Goal: Task Accomplishment & Management: Manage account settings

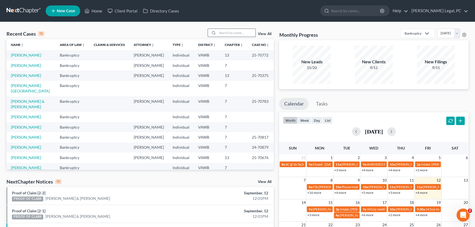
click at [228, 35] on input "search" at bounding box center [236, 33] width 38 height 8
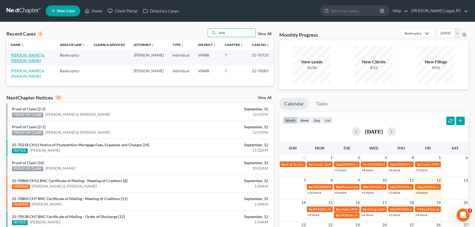
type input "kitts"
click at [24, 55] on link "[PERSON_NAME] & [PERSON_NAME]" at bounding box center [28, 58] width 34 height 10
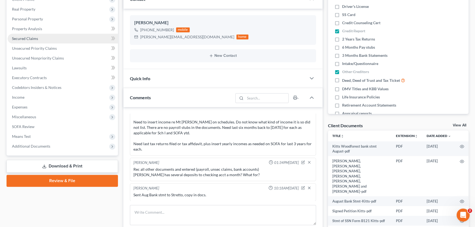
scroll to position [109, 0]
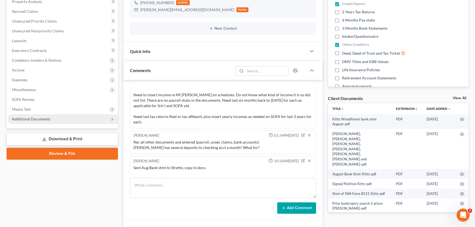
click at [42, 118] on span "Additional Documents" at bounding box center [31, 119] width 38 height 5
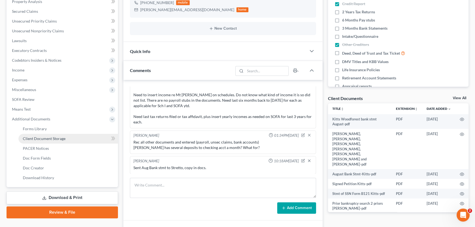
click at [46, 136] on span "Client Document Storage" at bounding box center [44, 138] width 43 height 5
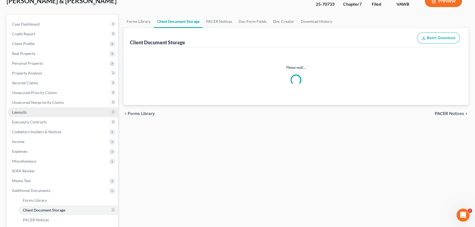
scroll to position [5, 0]
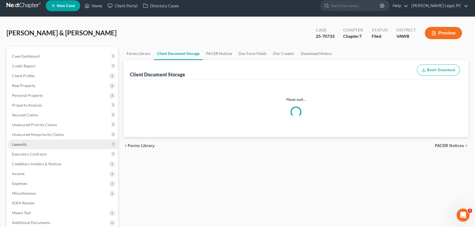
select select "0"
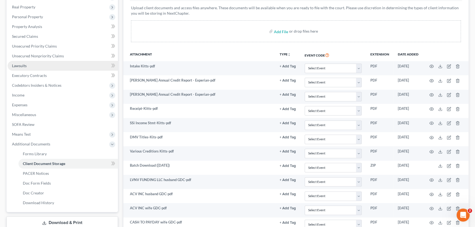
scroll to position [136, 0]
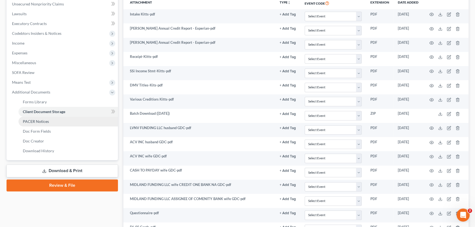
click at [44, 121] on span "PACER Notices" at bounding box center [36, 121] width 26 height 5
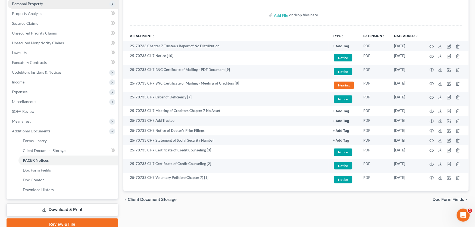
scroll to position [109, 0]
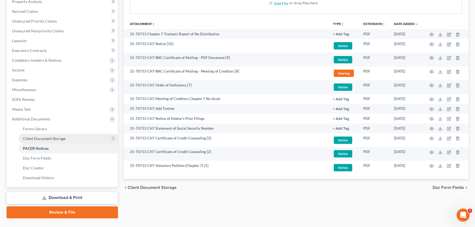
click at [35, 138] on span "Client Document Storage" at bounding box center [44, 138] width 43 height 5
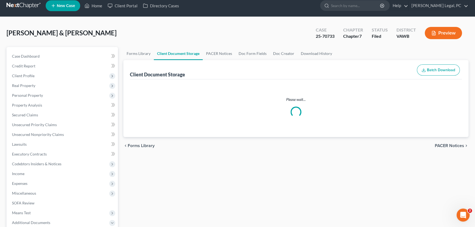
scroll to position [1, 0]
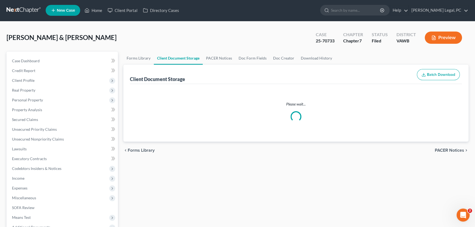
select select "0"
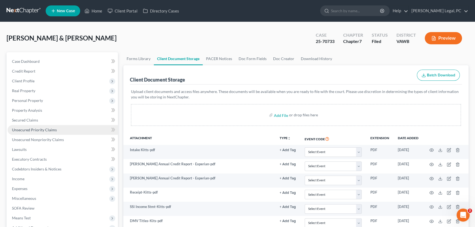
scroll to position [163, 0]
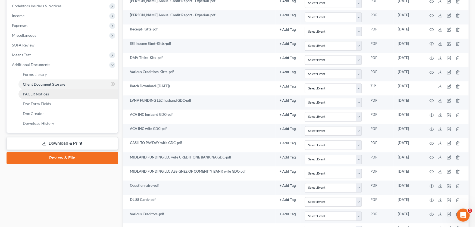
click at [32, 92] on span "PACER Notices" at bounding box center [36, 94] width 26 height 5
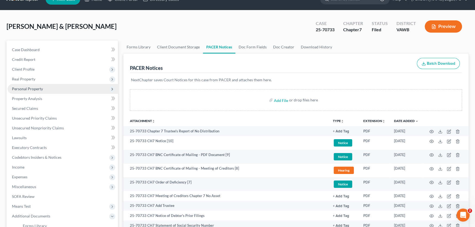
scroll to position [11, 0]
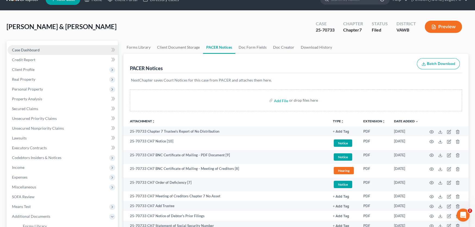
click at [27, 50] on span "Case Dashboard" at bounding box center [26, 50] width 28 height 5
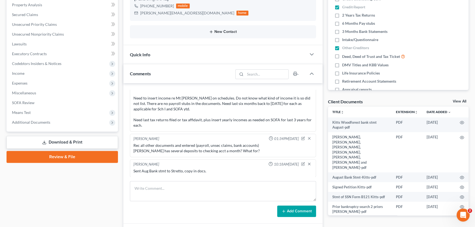
scroll to position [109, 0]
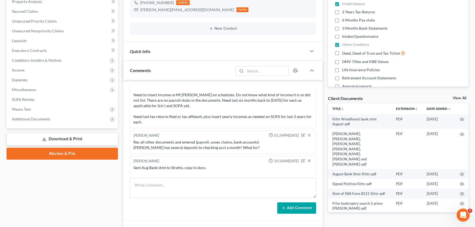
click at [161, 119] on div "Need credit counseling certificates. Need social security cards and licenses. N…" at bounding box center [222, 83] width 179 height 81
click at [161, 143] on div "Rec all other documents and entered (payroll, unsec claims, bank accounts) [PER…" at bounding box center [222, 144] width 179 height 11
click at [248, 145] on div "Rec all other documents and entered (payroll, unsec claims, bank accounts) [PER…" at bounding box center [222, 144] width 179 height 11
click at [205, 167] on div "Sent Aug Bank stmt to Stretto, copy in docs." at bounding box center [222, 167] width 179 height 5
click at [145, 170] on div "Sent Aug Bank stmt to Stretto, copy in docs." at bounding box center [222, 168] width 181 height 8
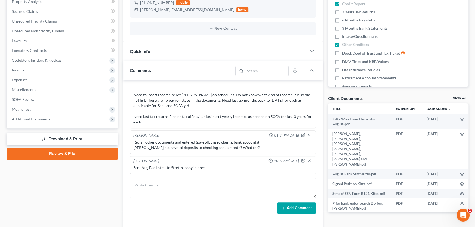
click at [146, 166] on div "Sent Aug Bank stmt to Stretto, copy in docs." at bounding box center [222, 167] width 179 height 5
click at [208, 168] on div "Sent Aug Bank stmt to Stretto, copy in docs." at bounding box center [222, 167] width 179 height 5
click at [252, 148] on div "Rec all other documents and entered (payroll, unsec claims, bank accounts) [PER…" at bounding box center [222, 144] width 179 height 11
click at [149, 119] on div "Need credit counseling certificates. Need social security cards and licenses. N…" at bounding box center [222, 83] width 179 height 81
click at [192, 103] on div "Need credit counseling certificates. Need social security cards and licenses. N…" at bounding box center [222, 83] width 179 height 81
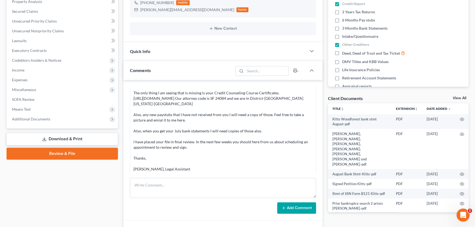
scroll to position [0, 0]
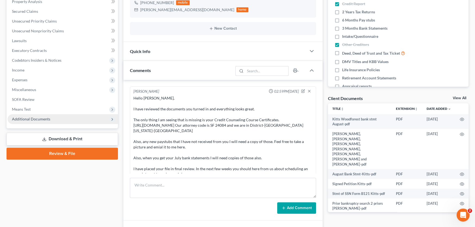
click at [32, 119] on span "Additional Documents" at bounding box center [31, 119] width 38 height 5
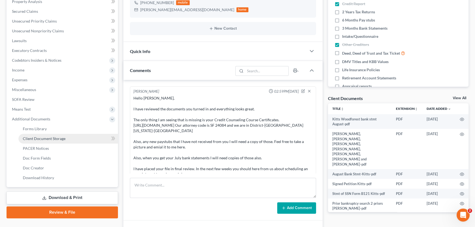
click at [43, 141] on link "Client Document Storage" at bounding box center [67, 139] width 99 height 10
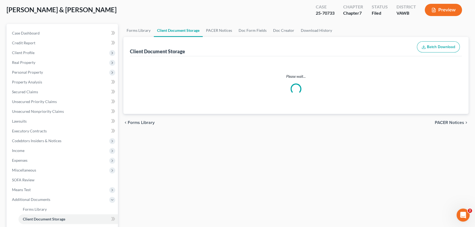
scroll to position [2, 0]
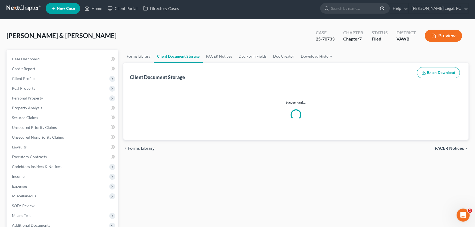
select select "0"
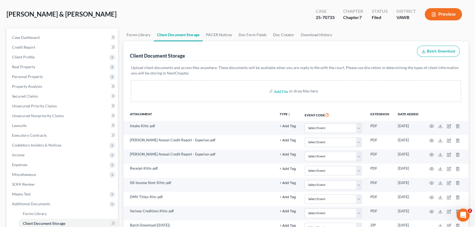
scroll to position [0, 0]
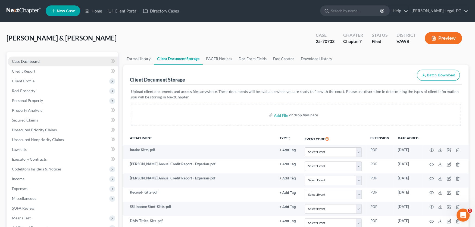
click at [26, 59] on span "Case Dashboard" at bounding box center [26, 61] width 28 height 5
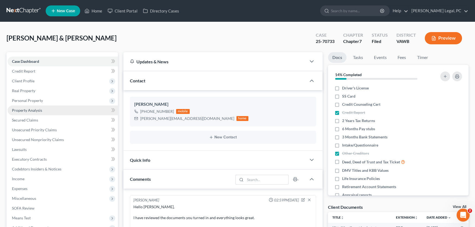
scroll to position [190, 0]
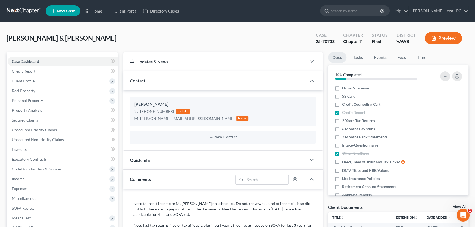
click at [26, 7] on link at bounding box center [24, 11] width 35 height 10
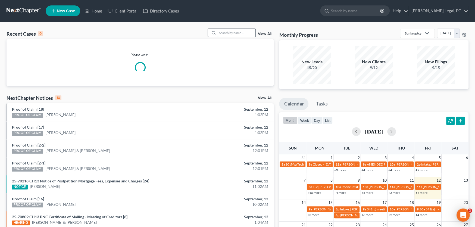
click at [228, 33] on input "search" at bounding box center [236, 33] width 38 height 8
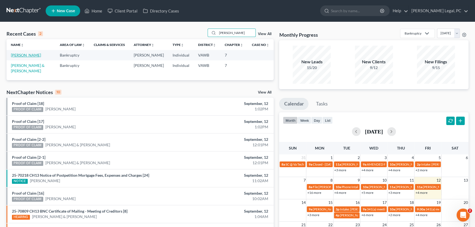
type input "Robbins"
click at [19, 56] on link "Robbins, Cecil" at bounding box center [26, 55] width 30 height 5
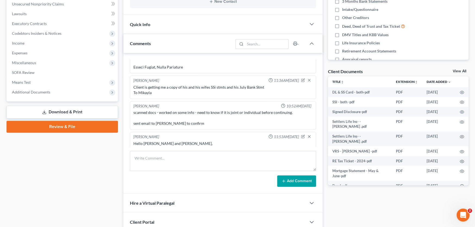
scroll to position [221, 0]
click at [36, 94] on span "Additional Documents" at bounding box center [63, 92] width 110 height 10
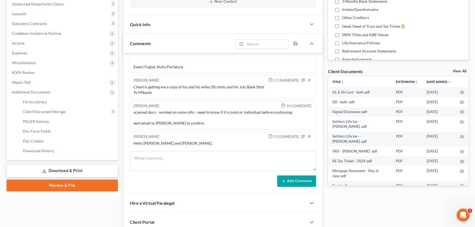
click at [157, 115] on div "scanned docs - worked on some info - need to know if it is joint or individual …" at bounding box center [222, 117] width 179 height 16
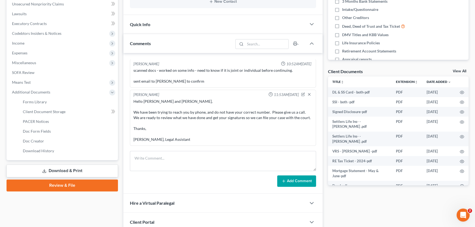
scroll to position [275, 0]
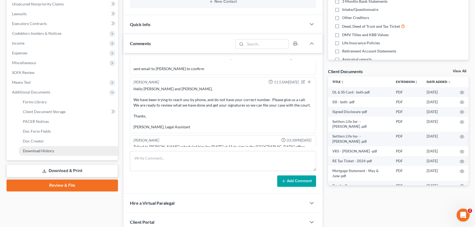
click at [55, 148] on link "Download History" at bounding box center [67, 151] width 99 height 10
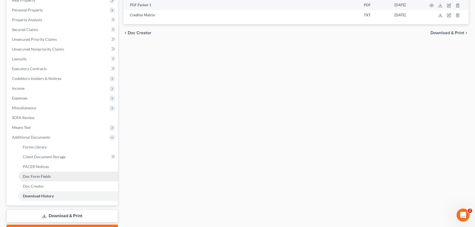
scroll to position [27, 0]
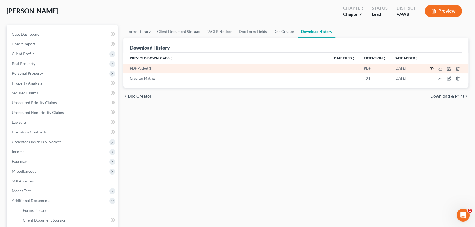
click at [432, 68] on icon "button" at bounding box center [431, 69] width 4 height 4
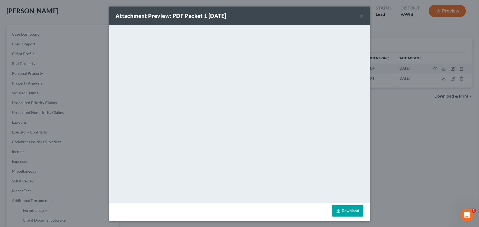
click at [359, 15] on button "×" at bounding box center [361, 15] width 4 height 7
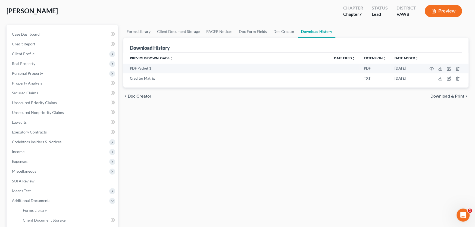
click at [168, 104] on div "Forms Library Client Document Storage PACER Notices Doc Form Fields Doc Creator…" at bounding box center [296, 162] width 350 height 275
click at [22, 32] on span "Case Dashboard" at bounding box center [26, 34] width 28 height 5
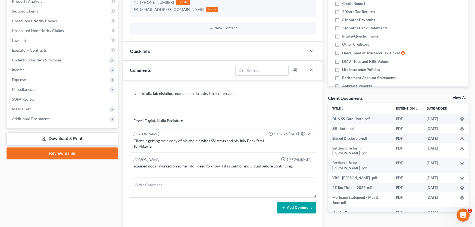
scroll to position [109, 0]
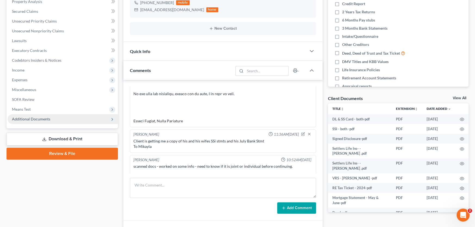
click at [43, 121] on span "Additional Documents" at bounding box center [63, 119] width 110 height 10
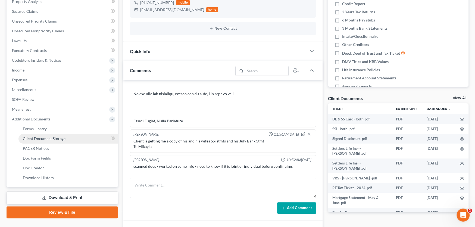
click at [43, 139] on span "Client Document Storage" at bounding box center [44, 138] width 43 height 5
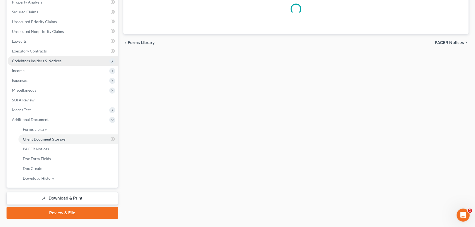
scroll to position [37, 0]
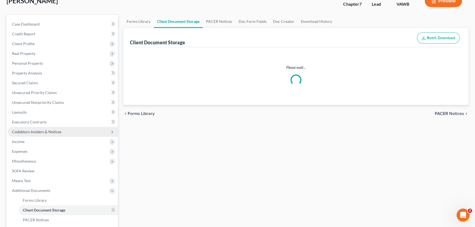
select select "0"
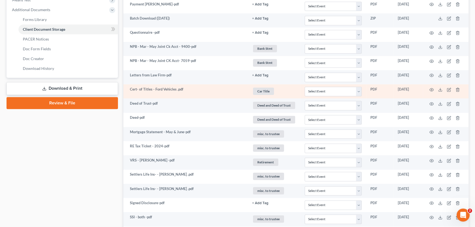
scroll to position [272, 0]
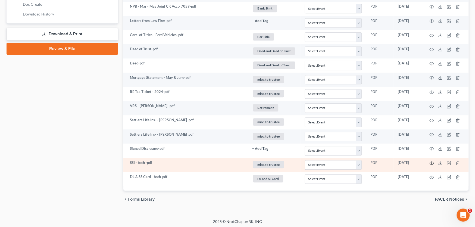
click at [432, 162] on circle "button" at bounding box center [431, 162] width 1 height 1
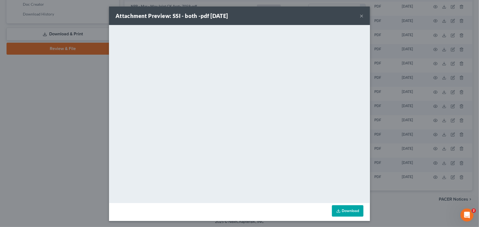
click at [360, 15] on button "×" at bounding box center [361, 15] width 4 height 7
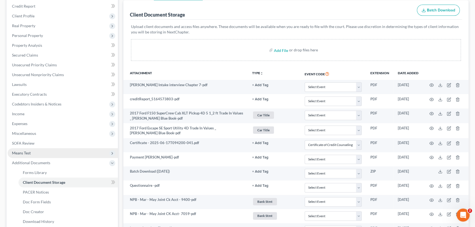
scroll to position [0, 0]
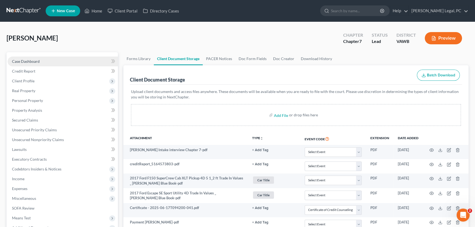
click at [34, 59] on span "Case Dashboard" at bounding box center [26, 61] width 28 height 5
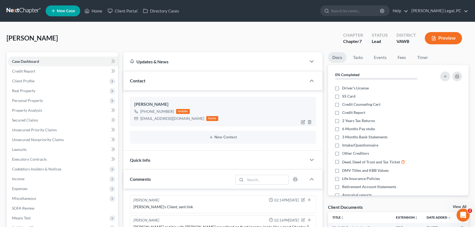
scroll to position [109, 0]
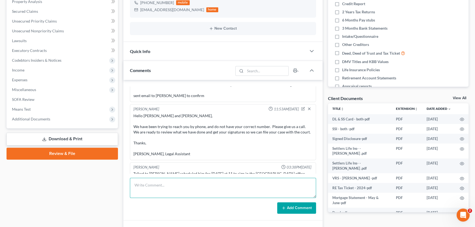
click at [181, 186] on textarea at bounding box center [223, 188] width 186 height 20
paste textarea "I have attached the wet signatures, but I doubt if Glenna needs to file. She on…"
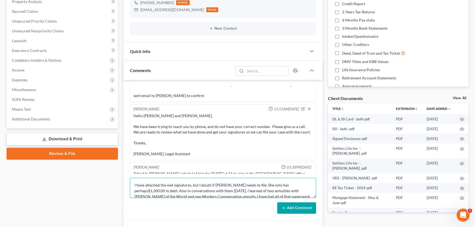
scroll to position [24, 0]
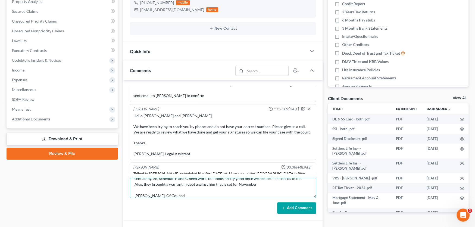
type textarea "I have attached the wet signatures, but I doubt if Glenna needs to file. She on…"
click at [289, 209] on button "Add Comment" at bounding box center [296, 207] width 39 height 11
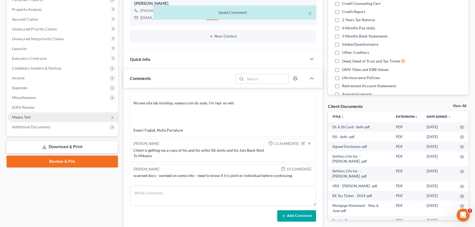
scroll to position [0, 0]
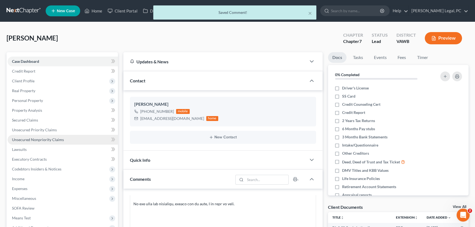
click at [61, 138] on span "Unsecured Nonpriority Claims" at bounding box center [38, 139] width 52 height 5
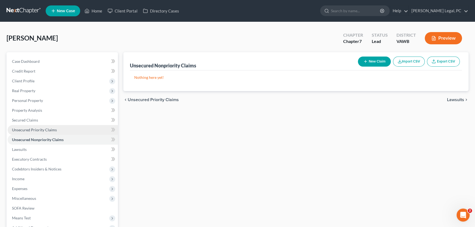
click at [49, 130] on span "Unsecured Priority Claims" at bounding box center [34, 129] width 45 height 5
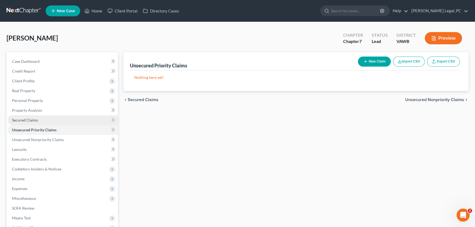
click at [34, 121] on span "Secured Claims" at bounding box center [25, 120] width 26 height 5
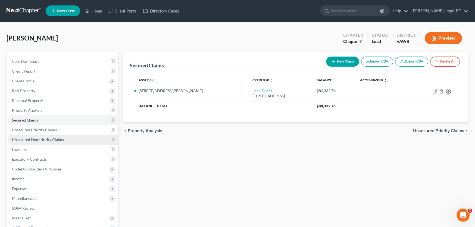
click at [42, 139] on span "Unsecured Nonpriority Claims" at bounding box center [38, 139] width 52 height 5
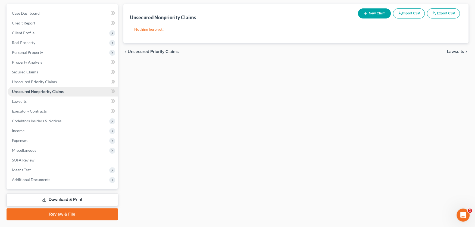
scroll to position [61, 0]
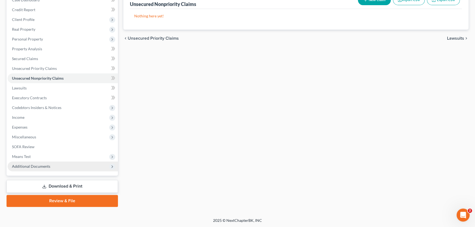
click at [37, 168] on span "Additional Documents" at bounding box center [63, 166] width 110 height 10
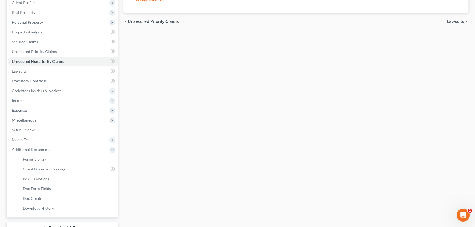
scroll to position [120, 0]
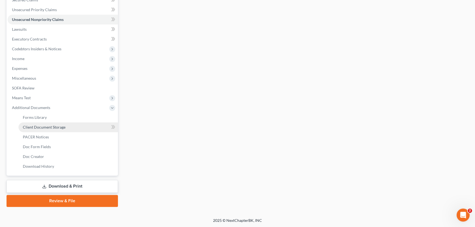
click at [48, 125] on span "Client Document Storage" at bounding box center [44, 127] width 43 height 5
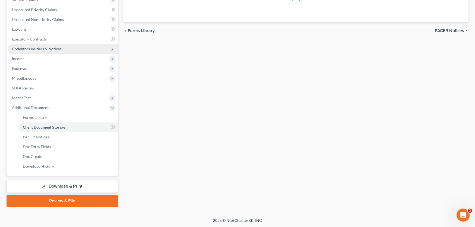
scroll to position [45, 0]
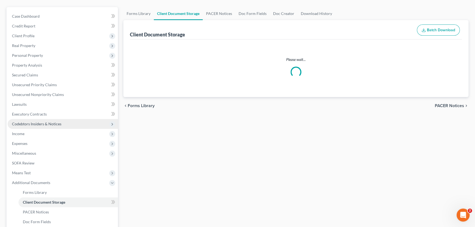
select select "0"
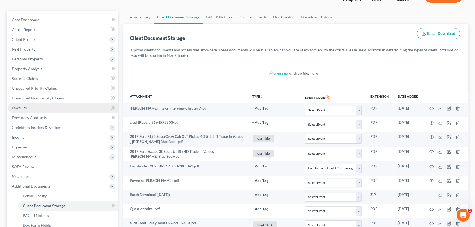
scroll to position [0, 0]
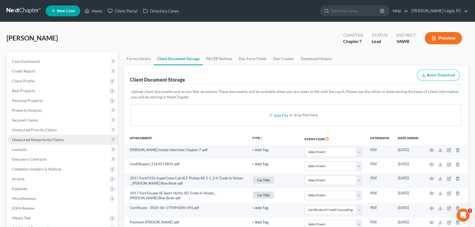
click at [51, 139] on span "Unsecured Nonpriority Claims" at bounding box center [38, 139] width 52 height 5
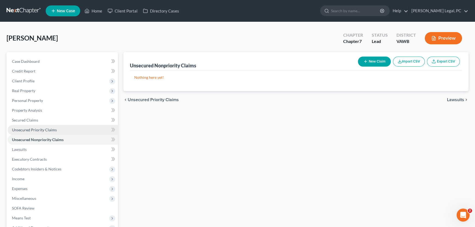
click at [36, 127] on span "Unsecured Priority Claims" at bounding box center [34, 129] width 45 height 5
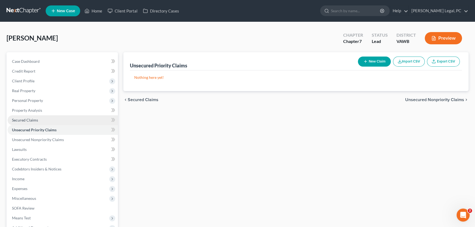
click at [30, 120] on span "Secured Claims" at bounding box center [25, 120] width 26 height 5
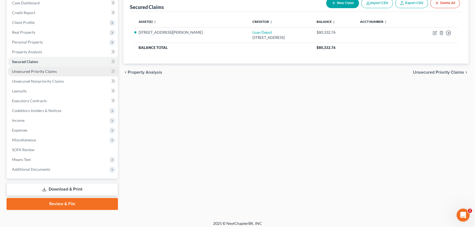
scroll to position [61, 0]
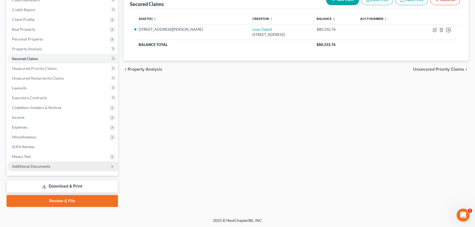
click at [43, 166] on span "Additional Documents" at bounding box center [31, 166] width 38 height 5
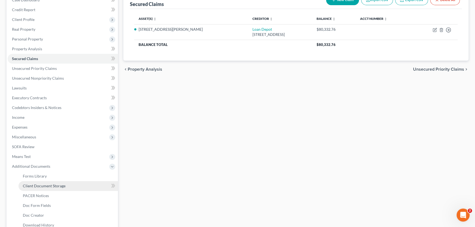
click at [58, 185] on span "Client Document Storage" at bounding box center [44, 185] width 43 height 5
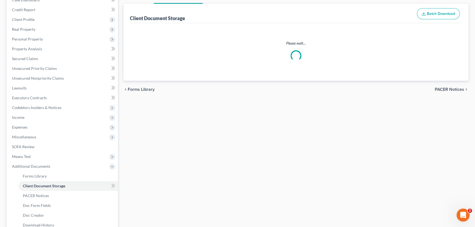
select select "0"
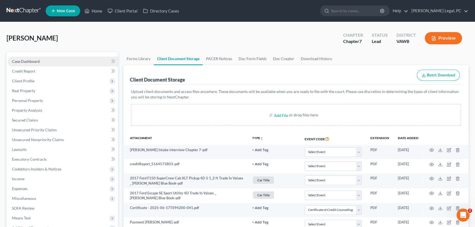
click at [21, 60] on span "Case Dashboard" at bounding box center [26, 61] width 28 height 5
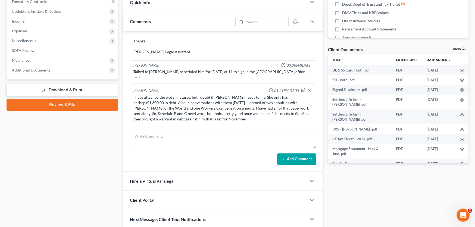
scroll to position [163, 0]
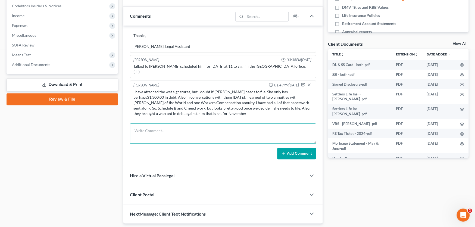
click at [174, 127] on textarea at bounding box center [223, 133] width 186 height 20
type textarea "We need to review the list of creditors with the client before we file."
click at [291, 152] on button "Add Comment" at bounding box center [296, 153] width 39 height 11
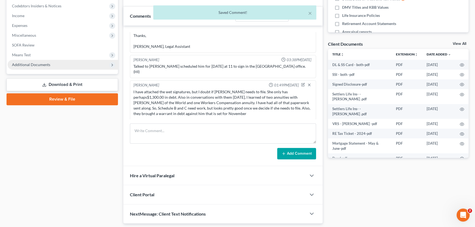
scroll to position [348, 0]
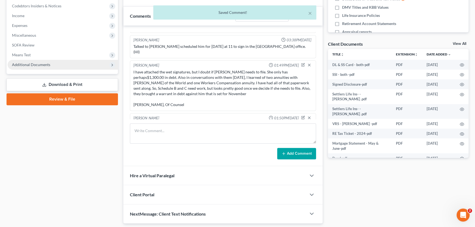
click at [19, 63] on span "Additional Documents" at bounding box center [31, 64] width 38 height 5
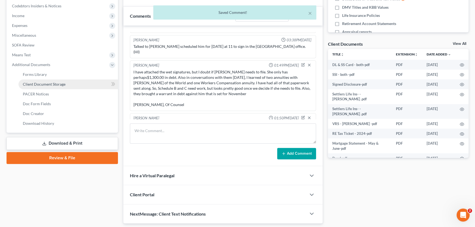
click at [63, 87] on link "Client Document Storage" at bounding box center [67, 84] width 99 height 10
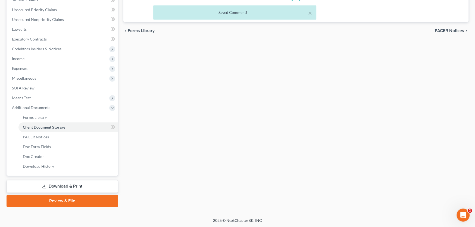
scroll to position [61, 0]
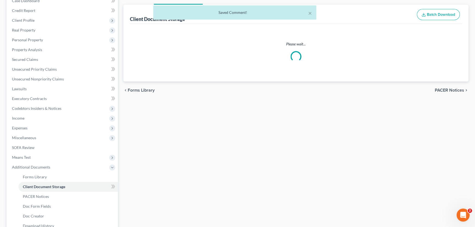
select select "0"
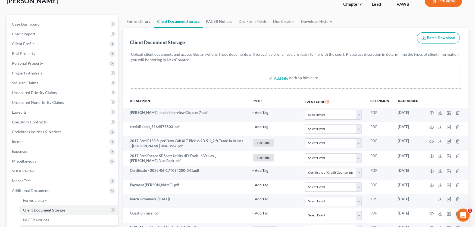
scroll to position [28, 0]
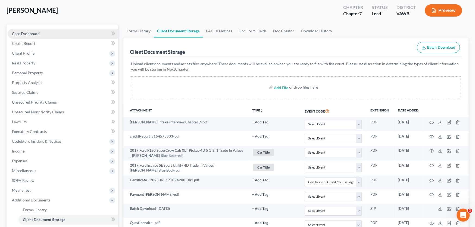
click at [26, 33] on span "Case Dashboard" at bounding box center [26, 33] width 28 height 5
